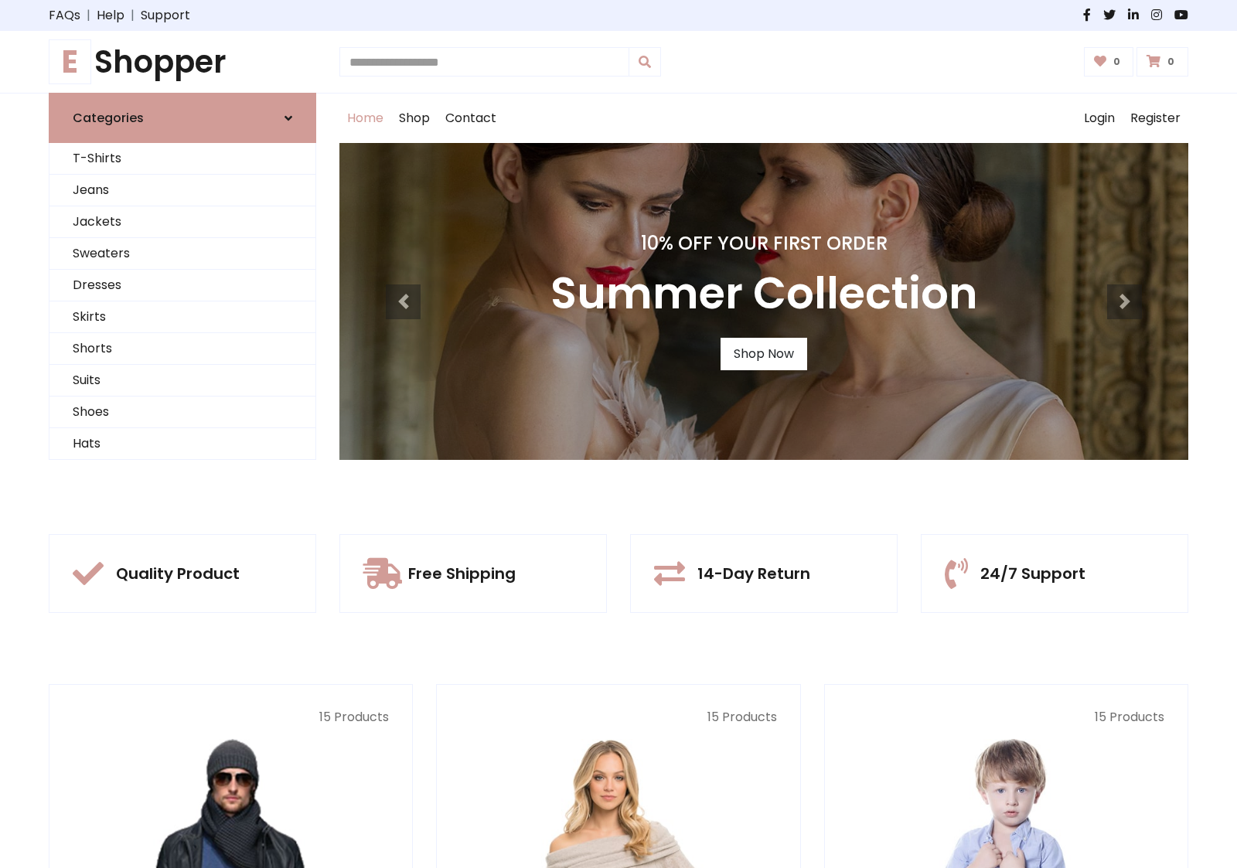
click at [619, 434] on div "10% Off Your First Order Autumn Collection Shop Now 10% Off Your First Order Su…" at bounding box center [763, 301] width 849 height 317
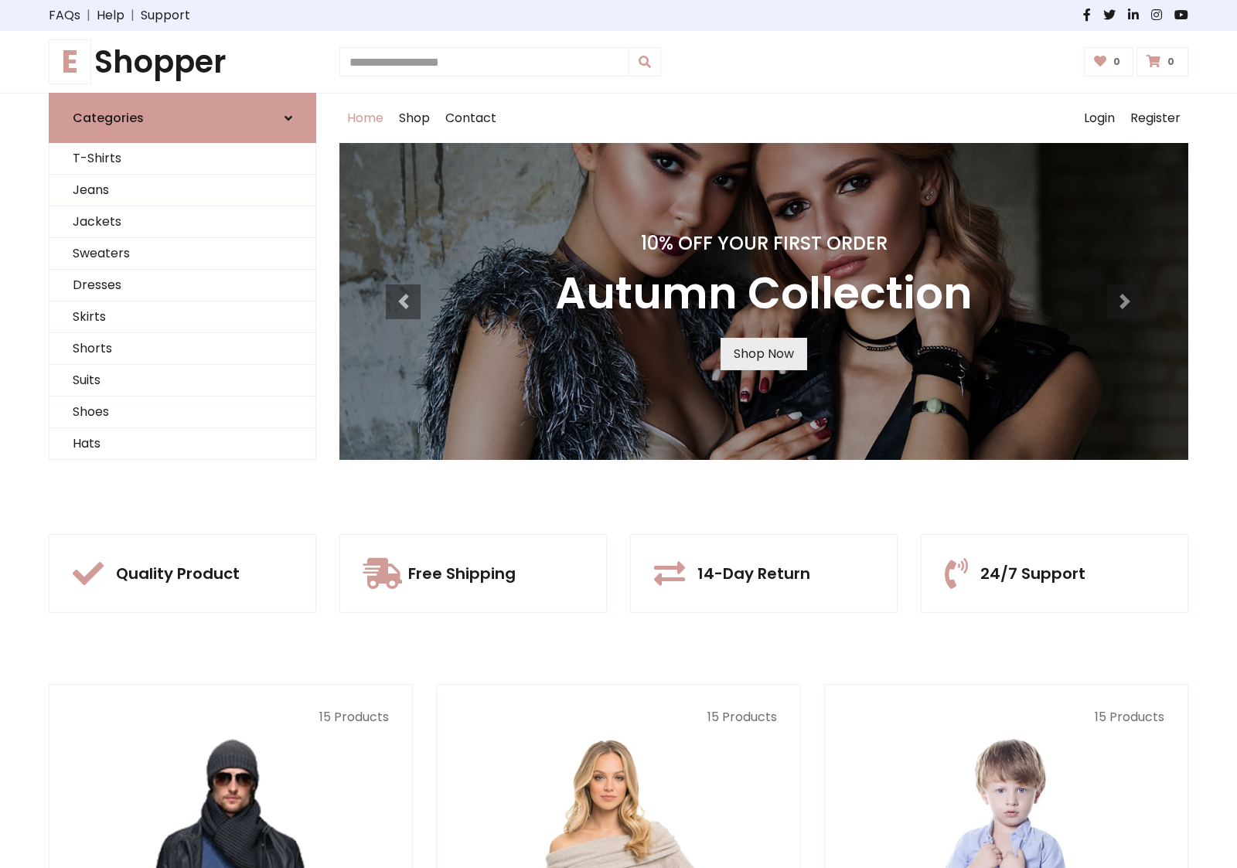
click at [763, 353] on link "Shop Now" at bounding box center [764, 354] width 87 height 32
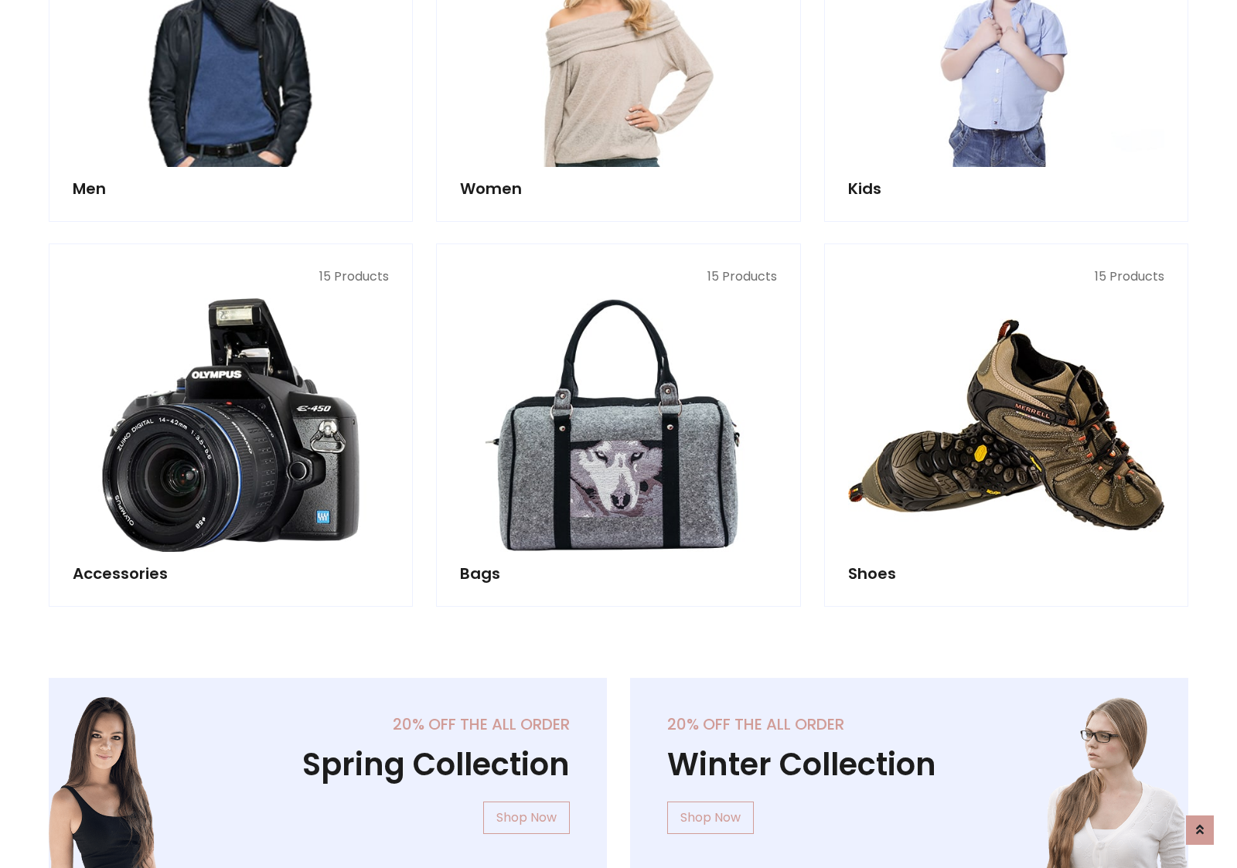
scroll to position [1542, 0]
